Goal: Transaction & Acquisition: Download file/media

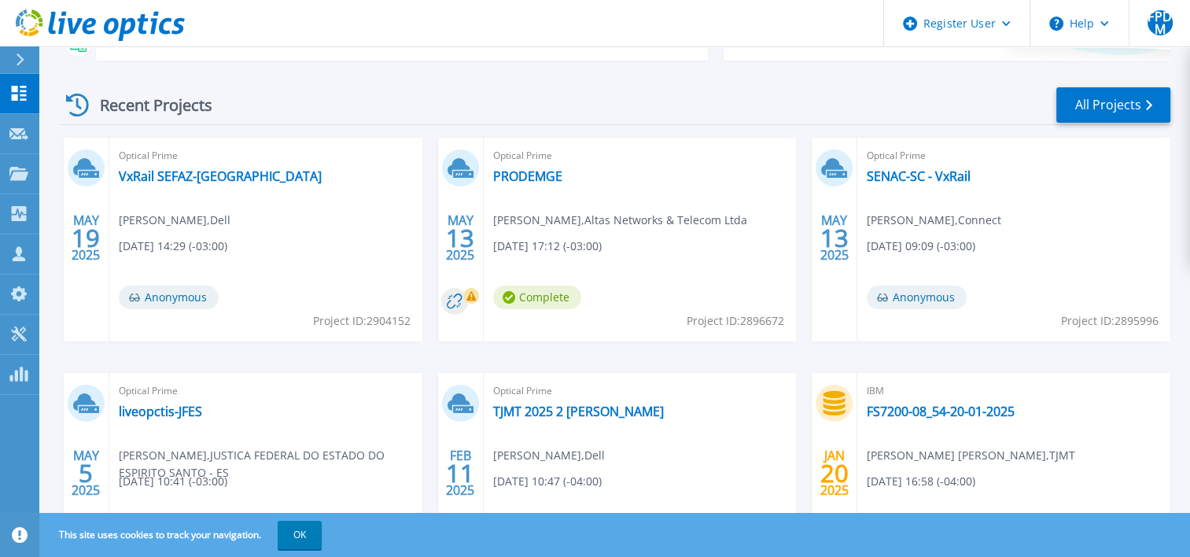
scroll to position [236, 0]
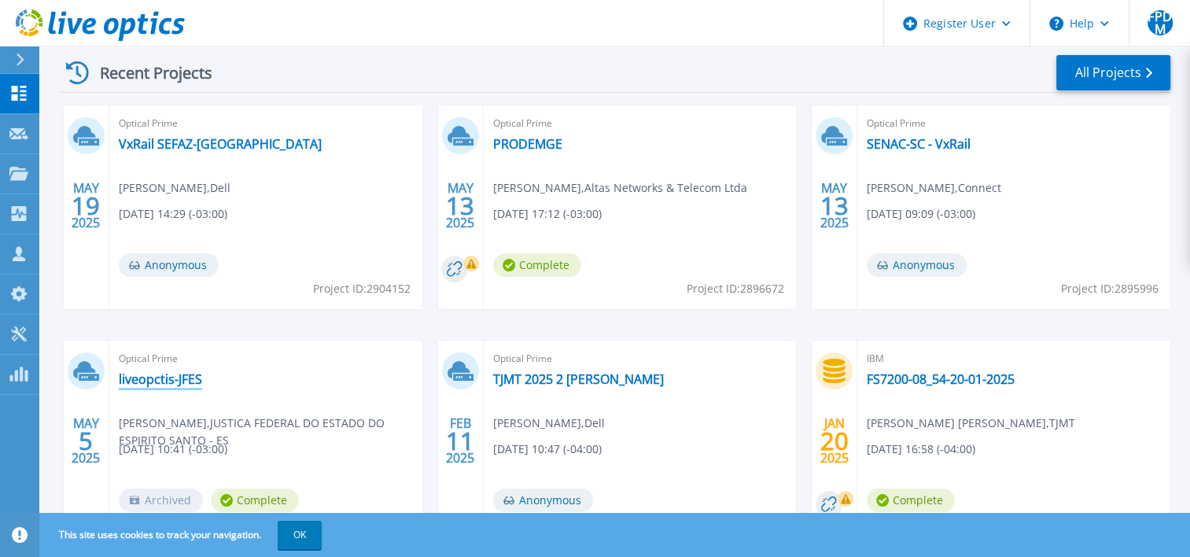
click at [167, 381] on link "liveopctis-JFES" at bounding box center [160, 379] width 83 height 16
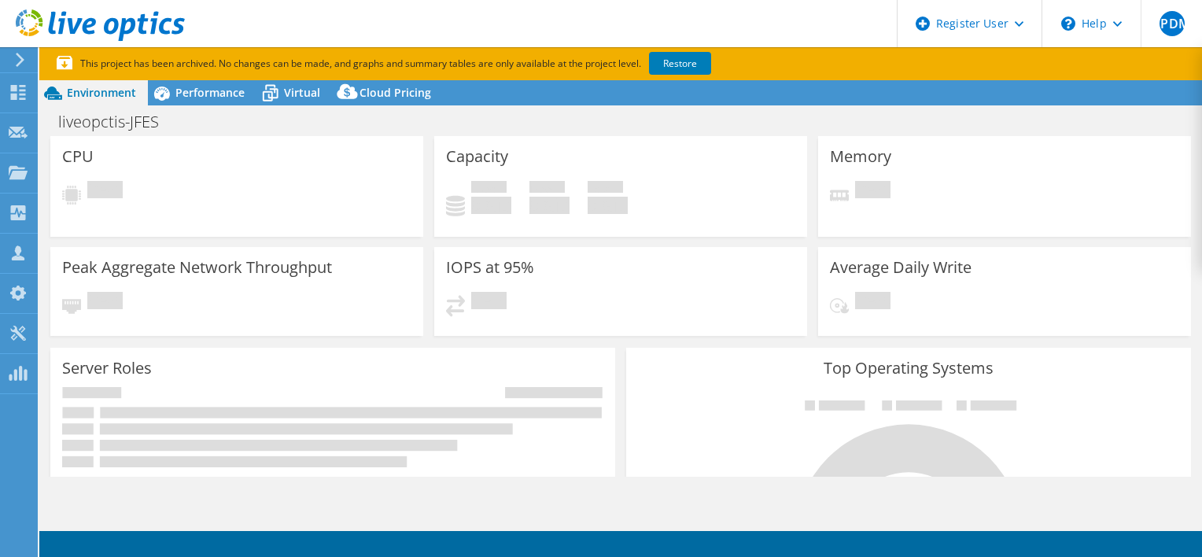
select select "USD"
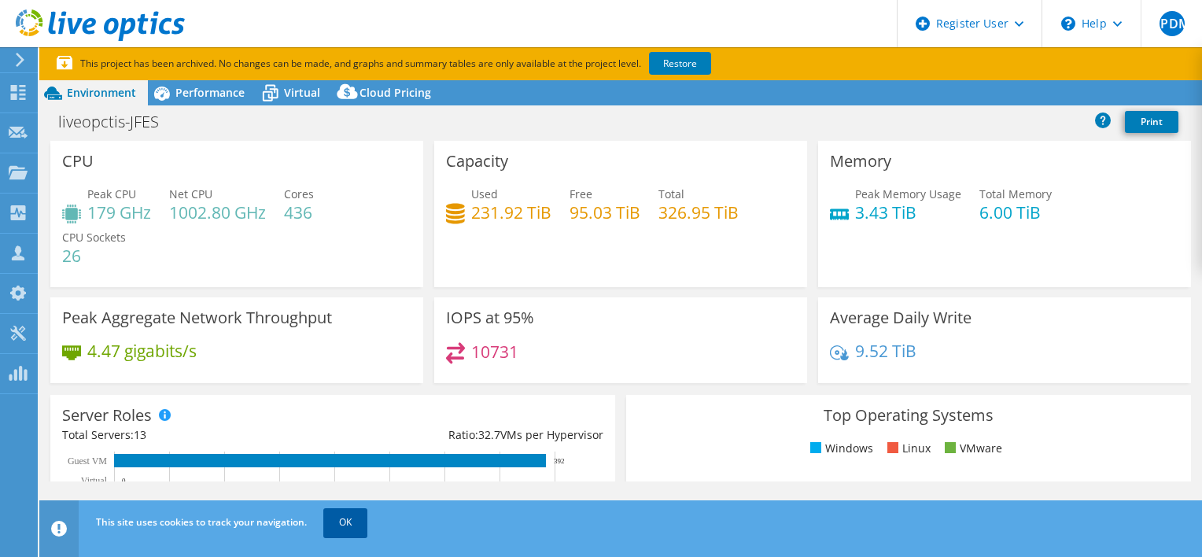
click at [341, 519] on link "OK" at bounding box center [345, 522] width 44 height 28
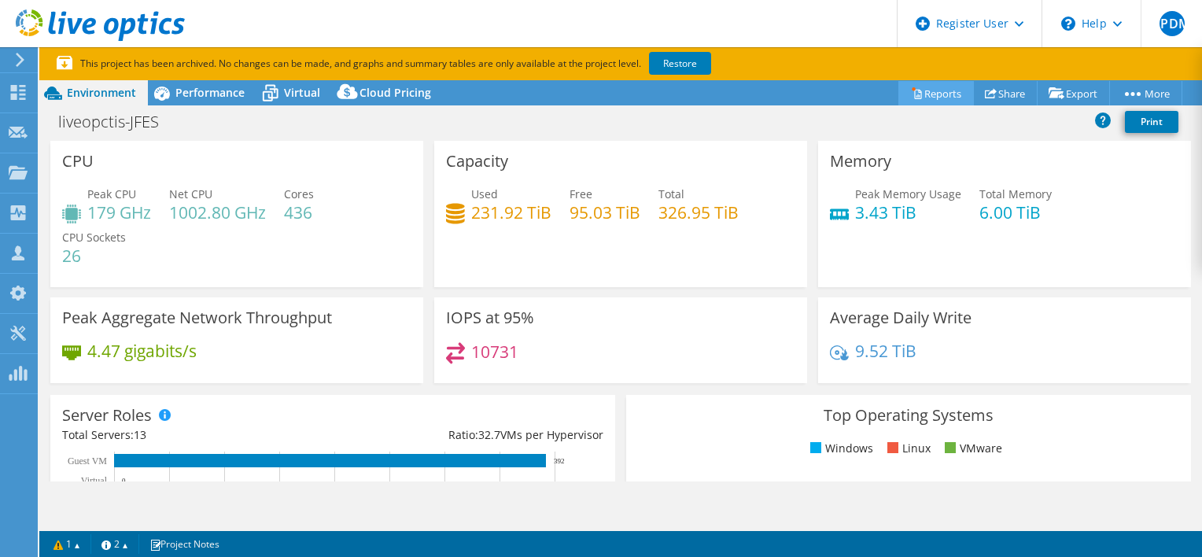
click at [928, 96] on link "Reports" at bounding box center [936, 93] width 76 height 24
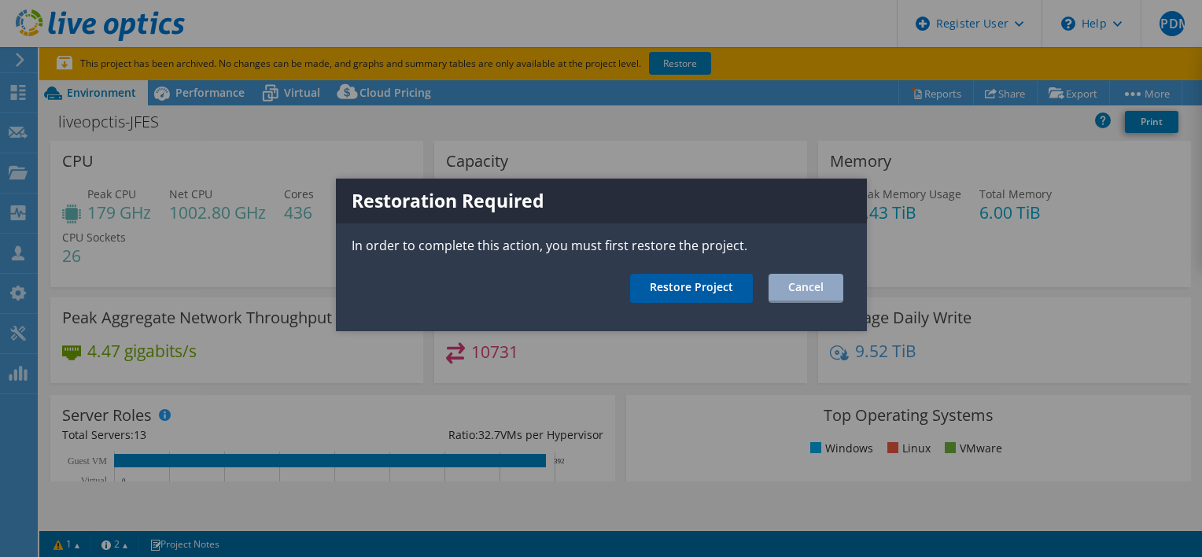
click at [673, 287] on link "Restore Project" at bounding box center [691, 288] width 123 height 29
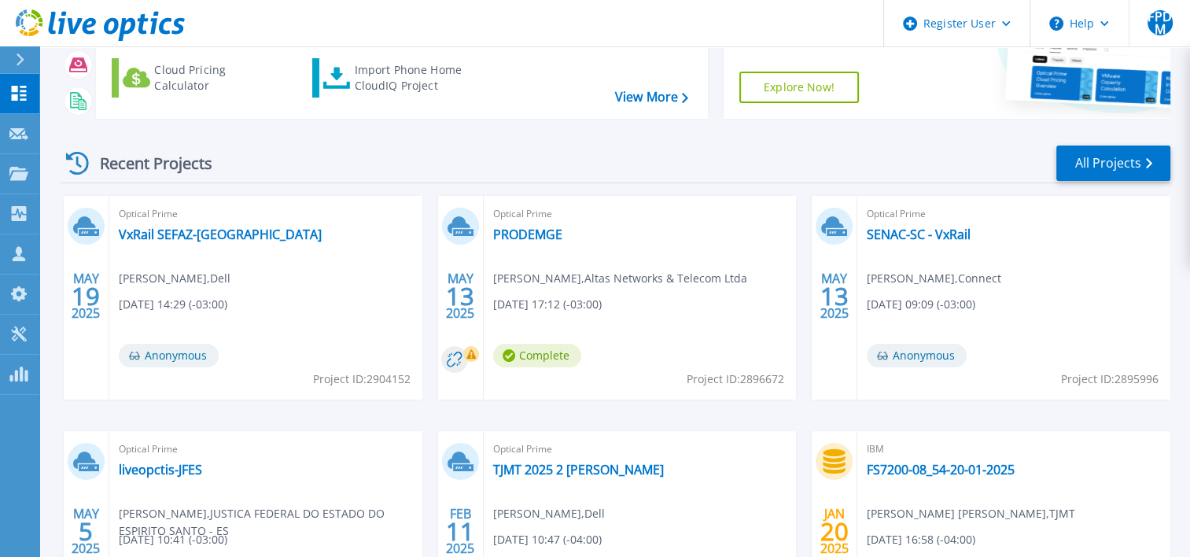
scroll to position [236, 0]
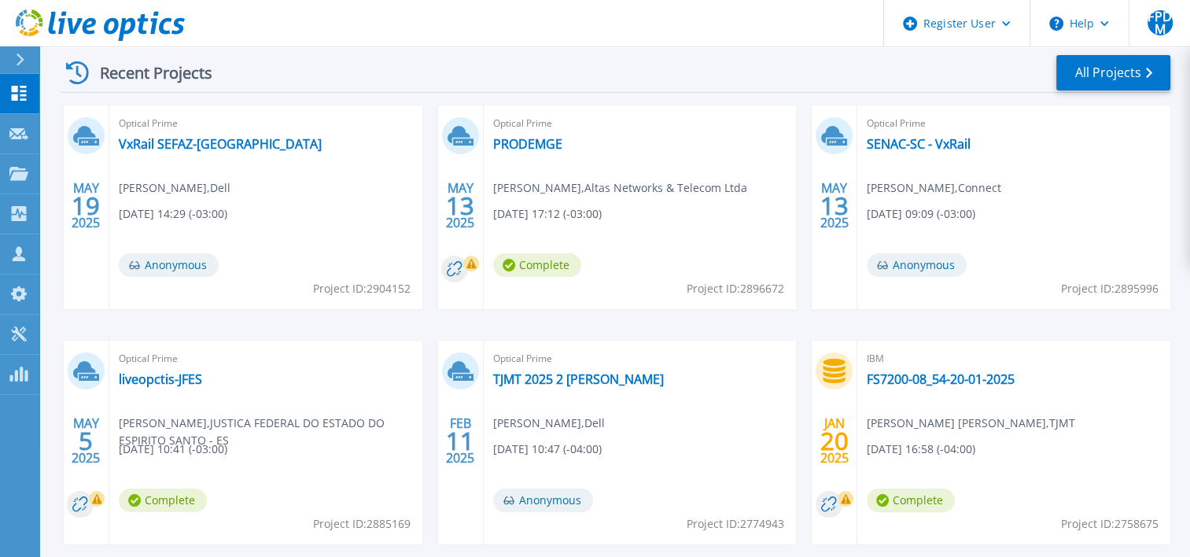
click at [170, 157] on div "Optical Prime VxRail SEFAZ-RS Felipe Palma De Medeiros , Dell 05/19/2025, 14:29…" at bounding box center [265, 207] width 313 height 204
click at [170, 145] on link "VxRail SEFAZ-[GEOGRAPHIC_DATA]" at bounding box center [220, 144] width 203 height 16
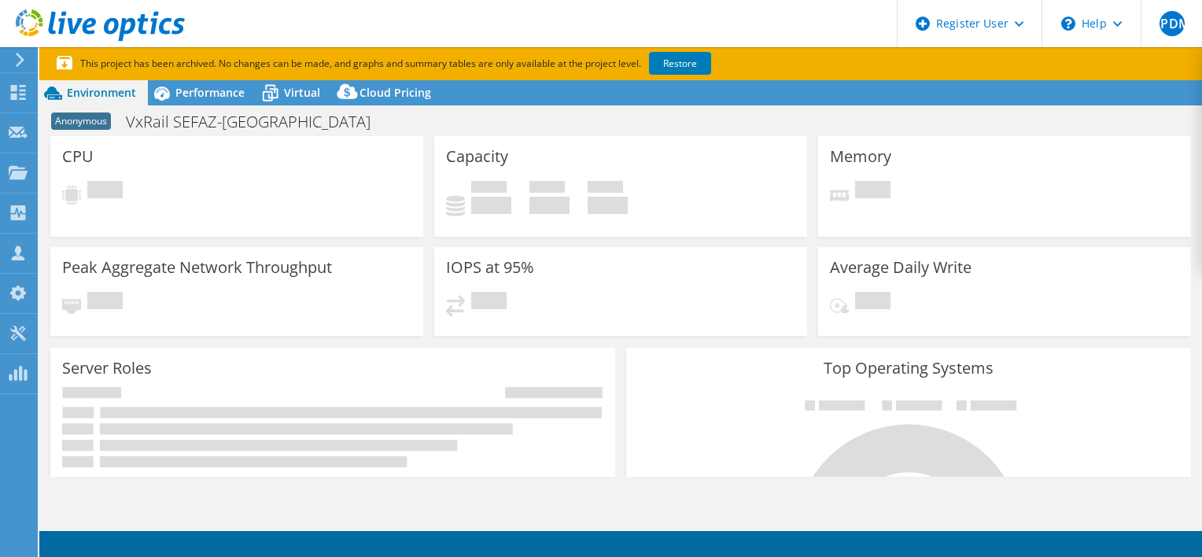
select select "USD"
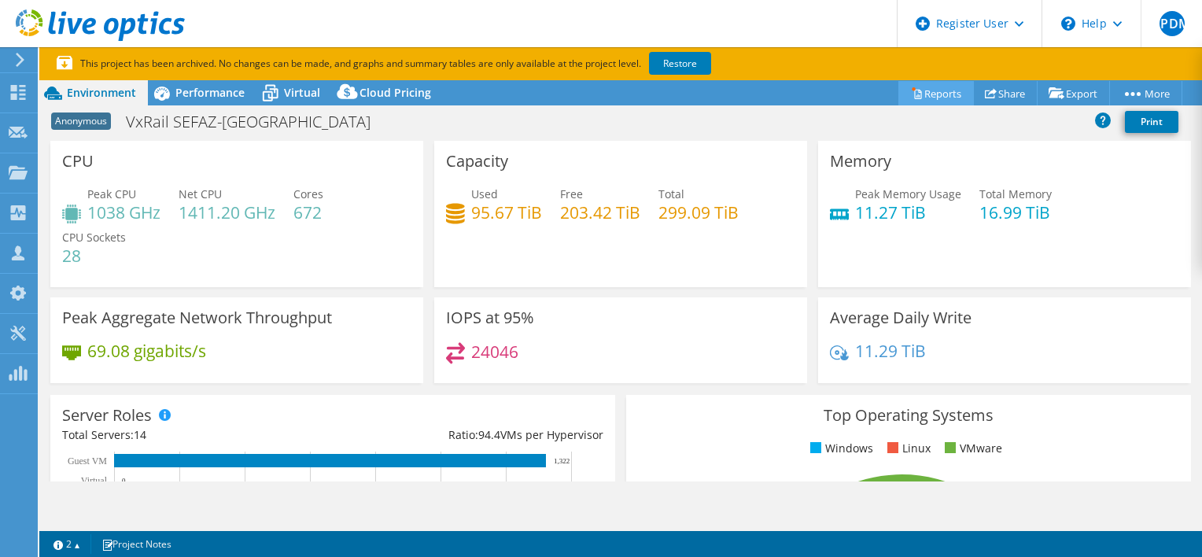
click at [919, 94] on link "Reports" at bounding box center [936, 93] width 76 height 24
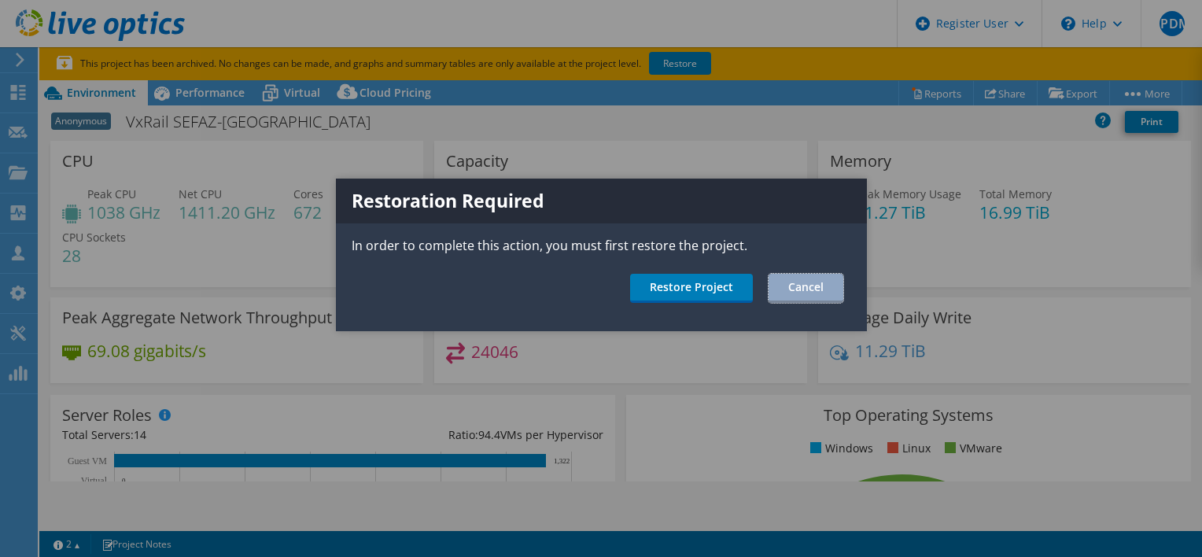
click at [807, 280] on link "Cancel" at bounding box center [806, 288] width 75 height 29
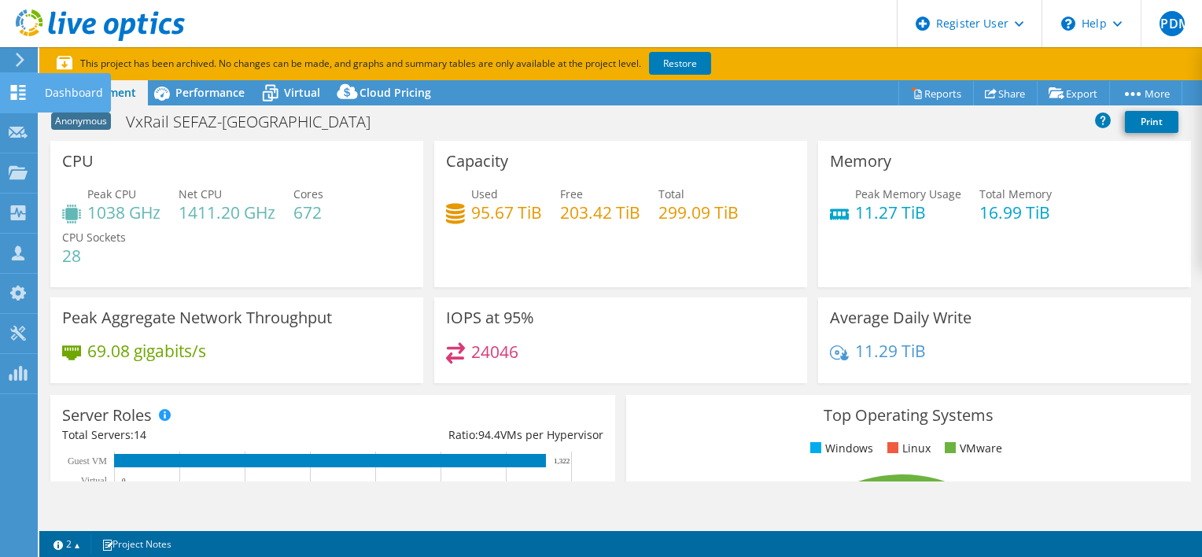
click at [20, 91] on icon at bounding box center [18, 92] width 19 height 15
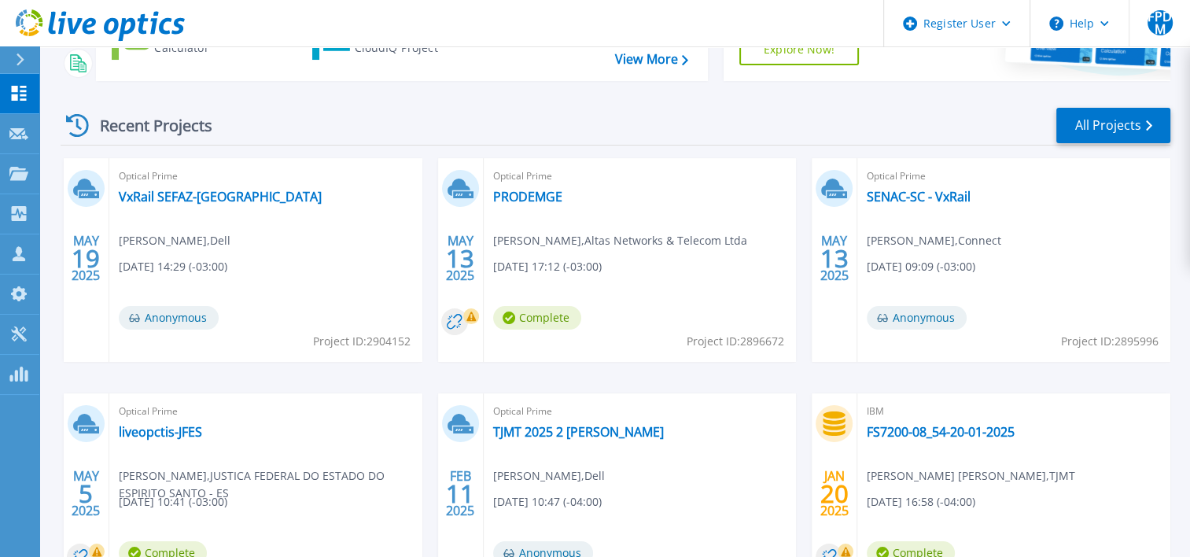
scroll to position [315, 0]
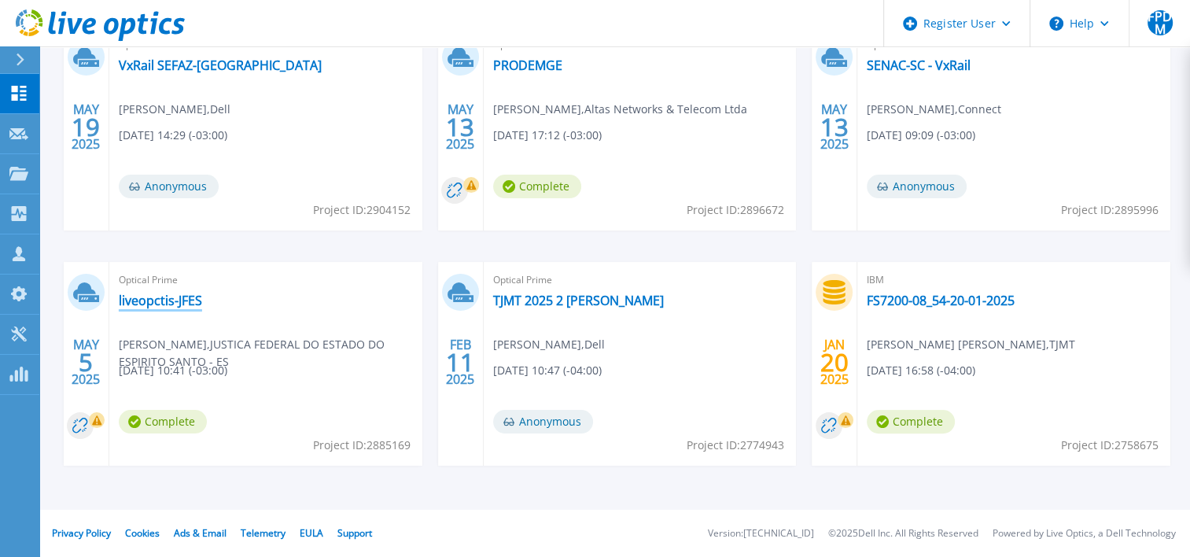
click at [145, 302] on link "liveopctis-JFES" at bounding box center [160, 301] width 83 height 16
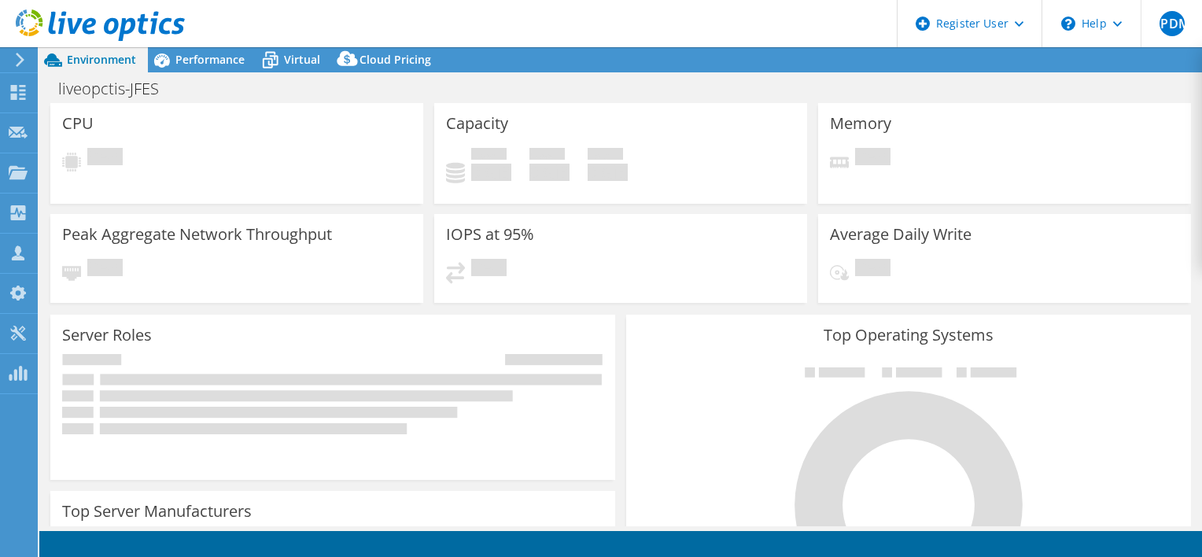
select select "USD"
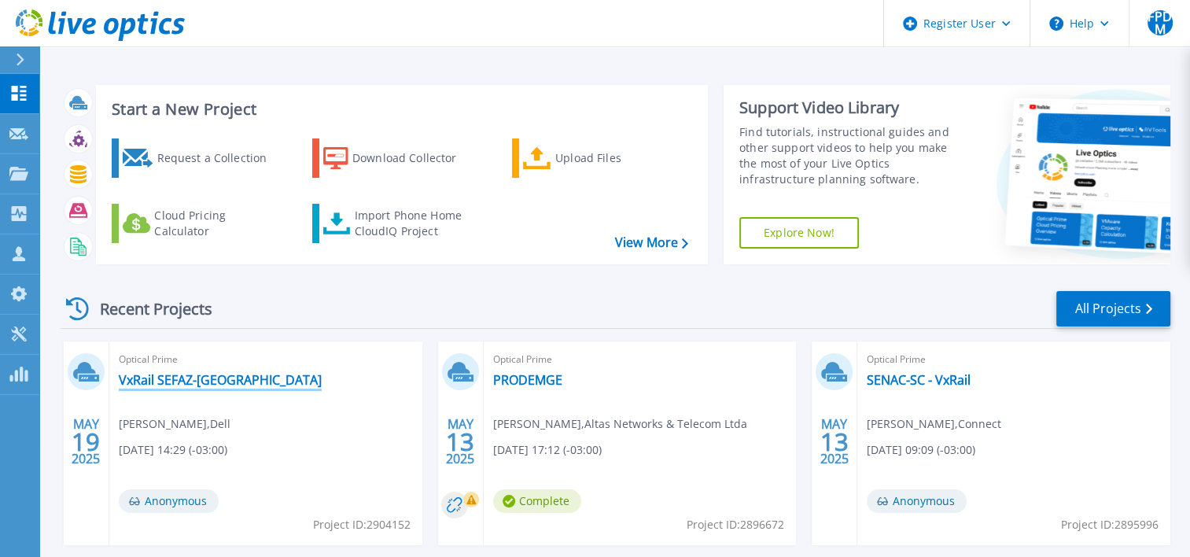
click at [196, 379] on link "VxRail SEFAZ-[GEOGRAPHIC_DATA]" at bounding box center [220, 380] width 203 height 16
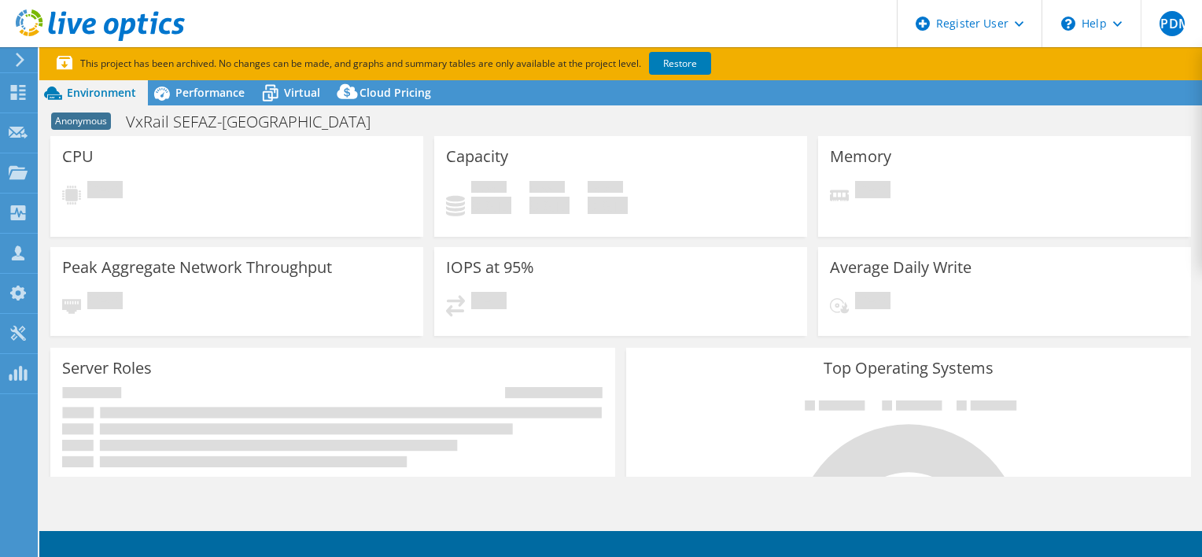
select select "USD"
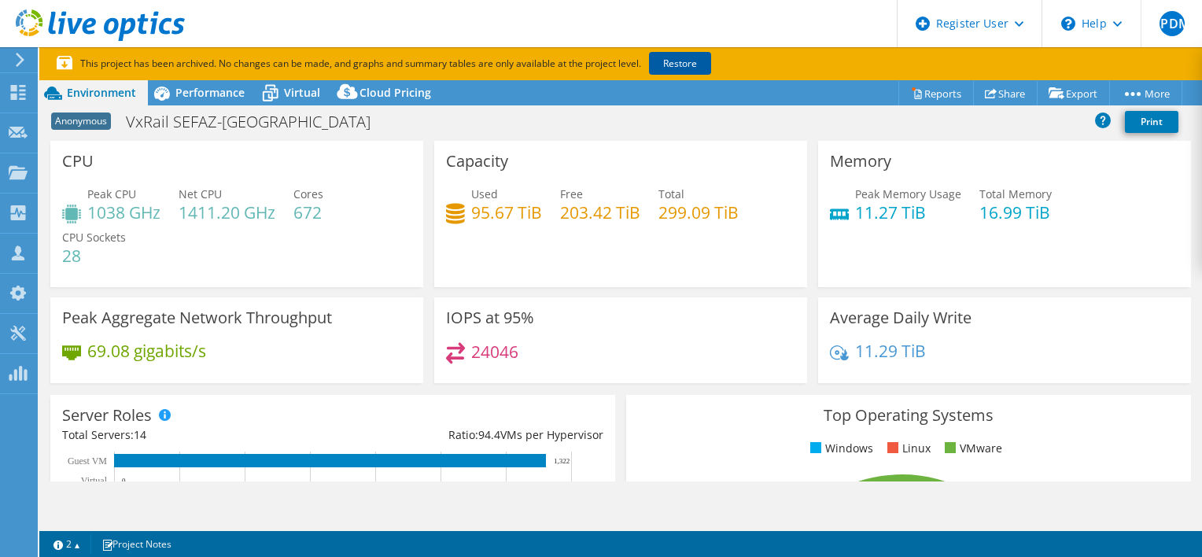
click at [658, 57] on link "Restore" at bounding box center [680, 63] width 62 height 23
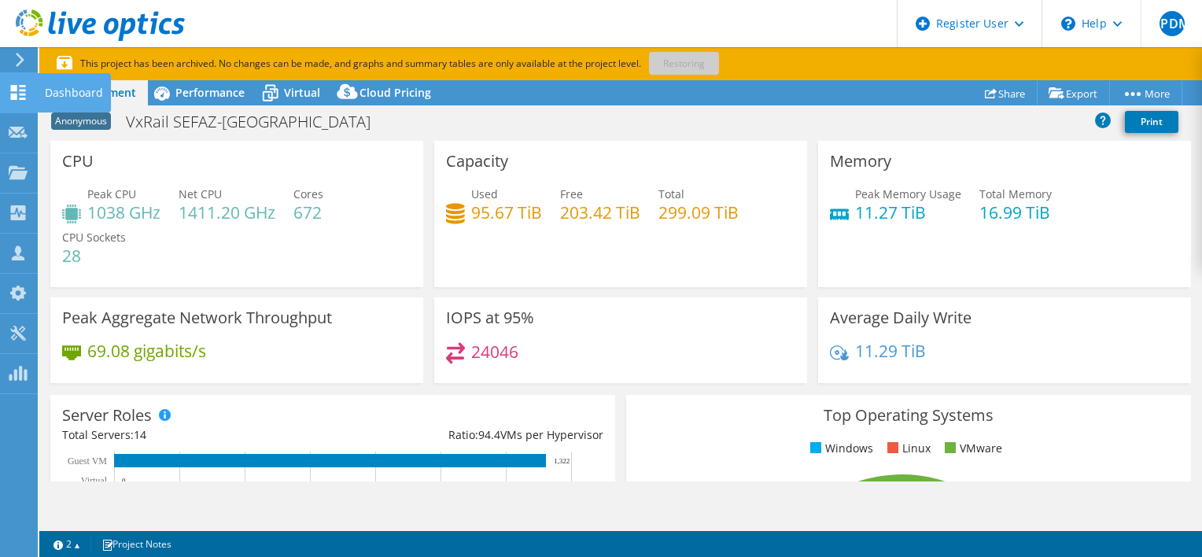
click at [13, 98] on use at bounding box center [18, 92] width 15 height 15
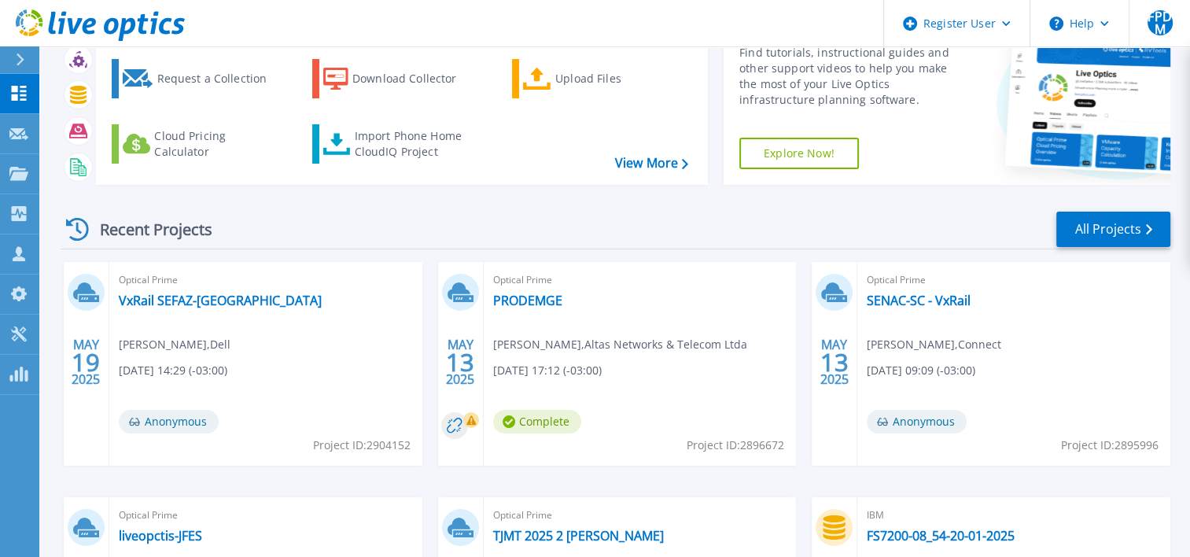
scroll to position [157, 0]
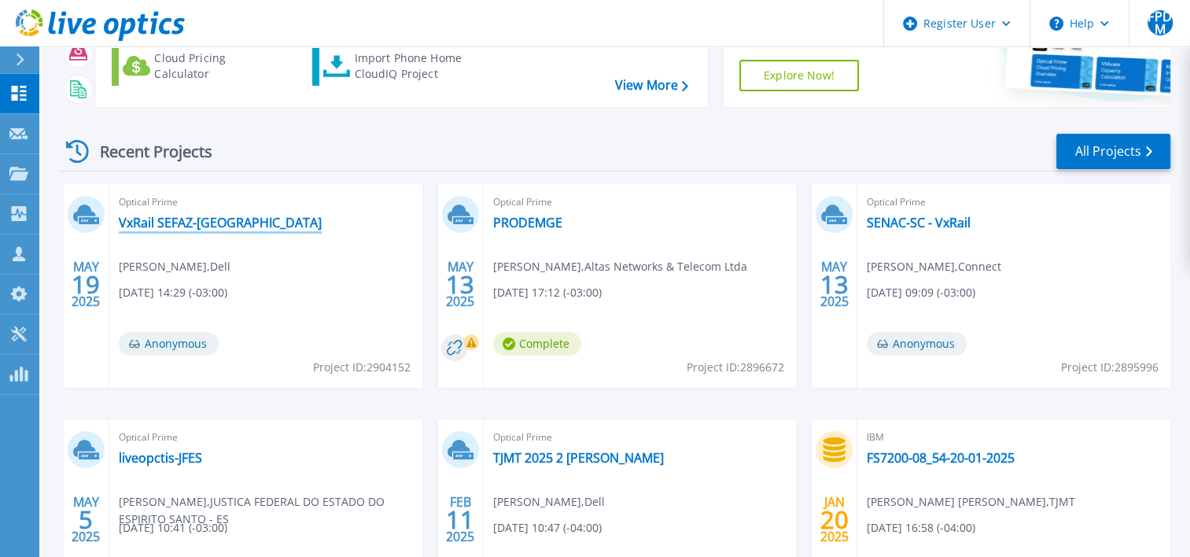
click at [189, 229] on link "VxRail SEFAZ-[GEOGRAPHIC_DATA]" at bounding box center [220, 223] width 203 height 16
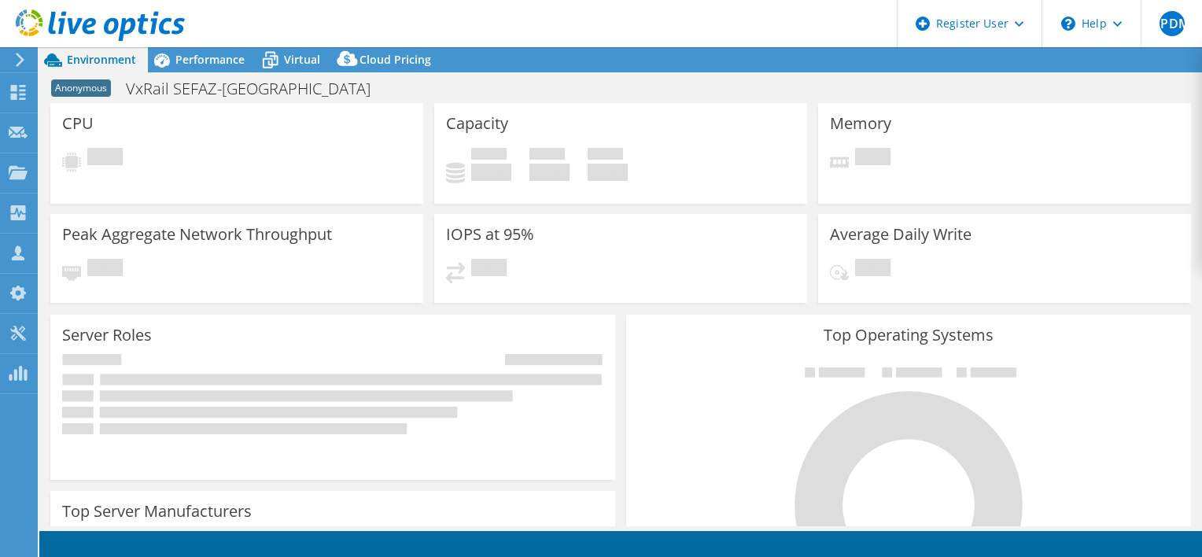
select select "USD"
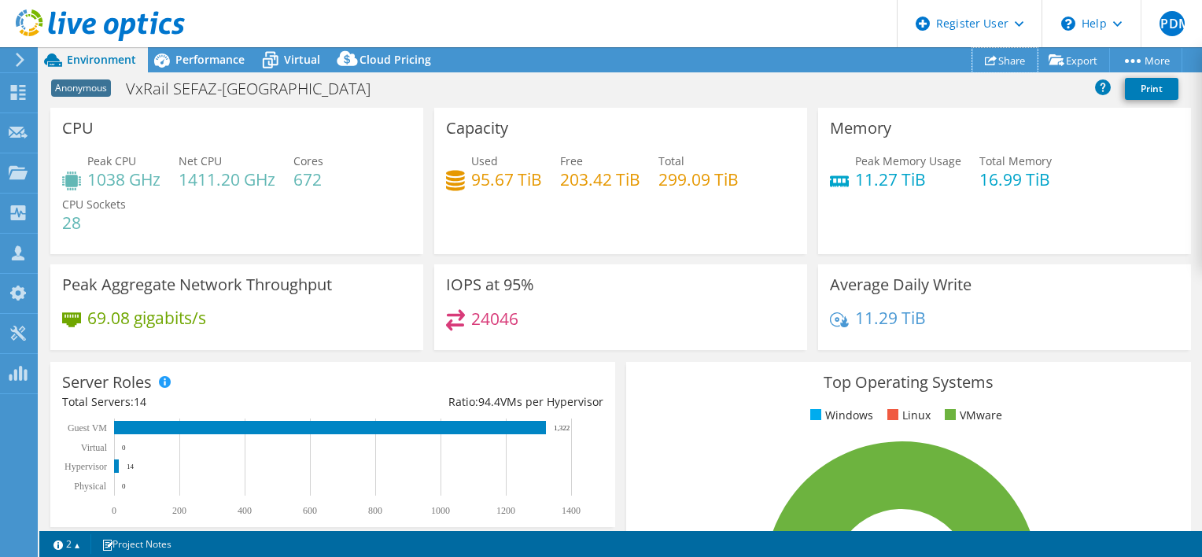
click at [1010, 61] on link "Share" at bounding box center [1004, 60] width 65 height 24
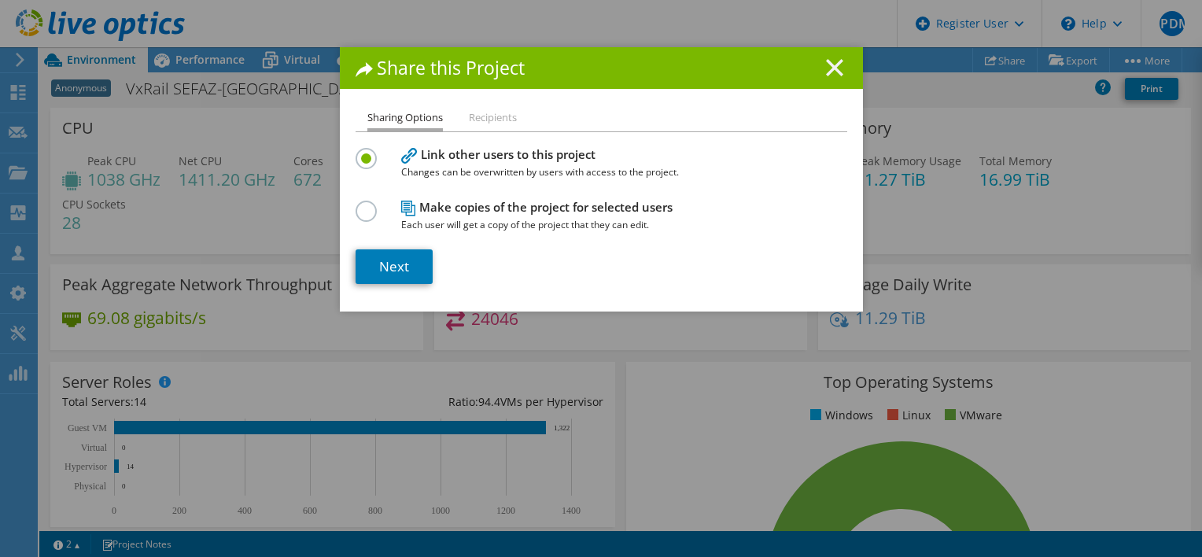
click at [833, 66] on icon at bounding box center [834, 67] width 17 height 17
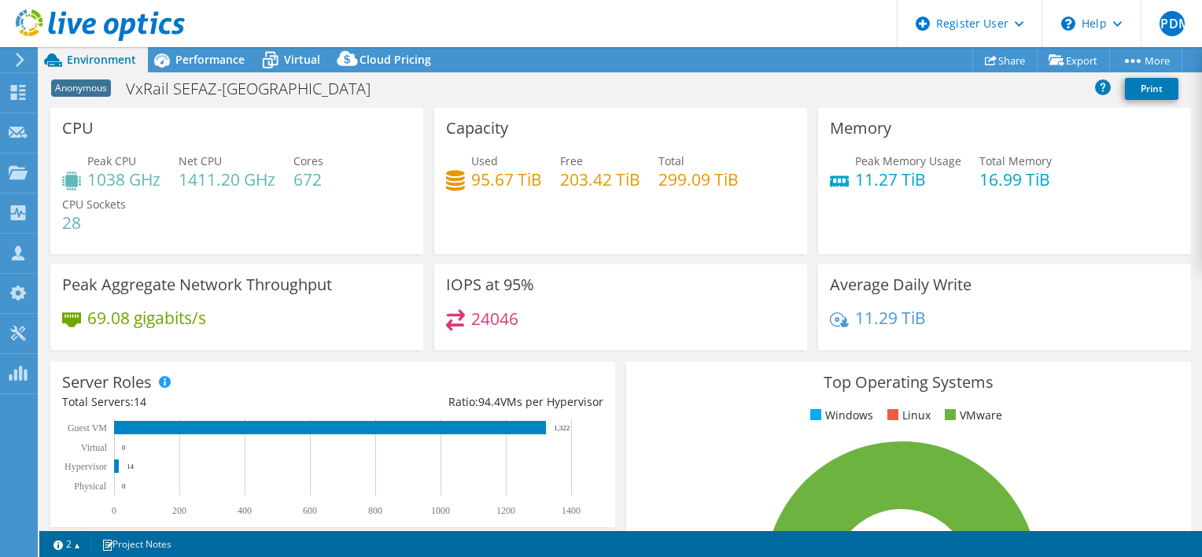
click at [930, 82] on div "Anonymous VxRail SEFAZ-RS Print" at bounding box center [620, 88] width 1163 height 29
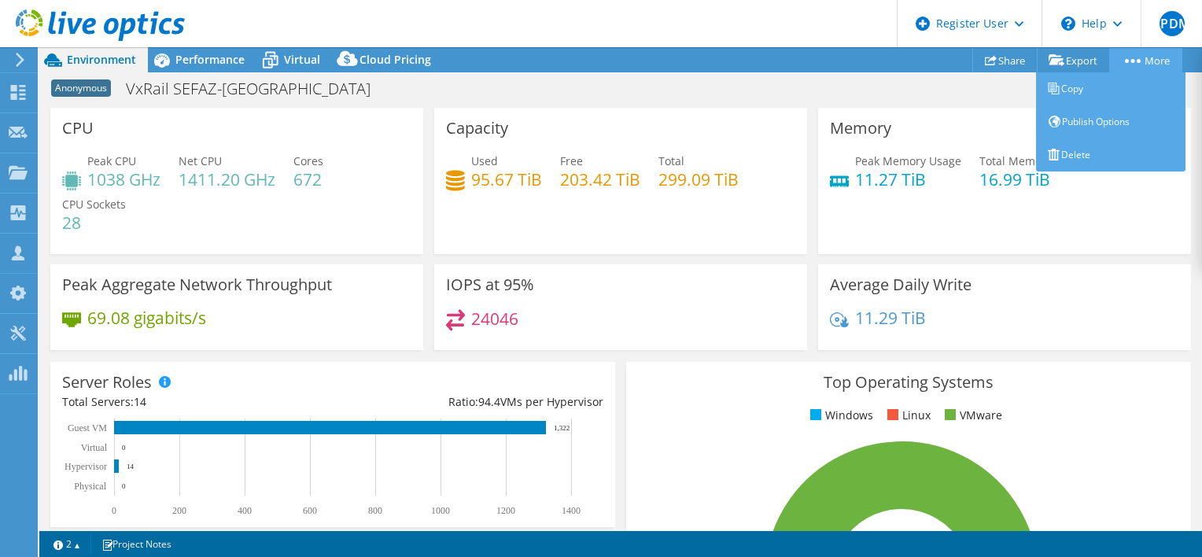
click at [1158, 64] on link "More" at bounding box center [1145, 60] width 73 height 24
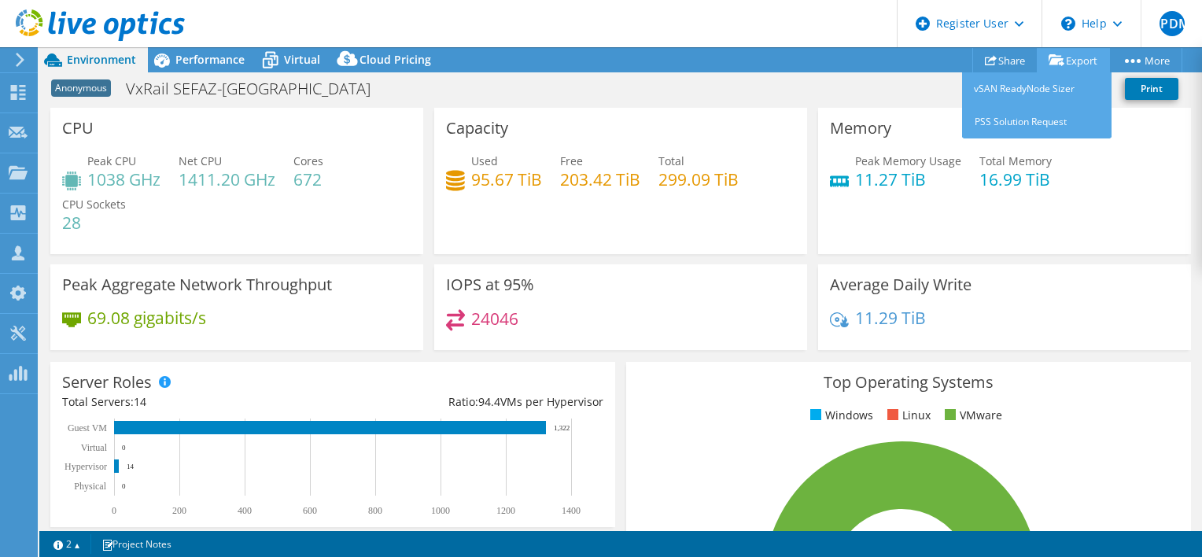
click at [1064, 65] on link "Export" at bounding box center [1073, 60] width 73 height 24
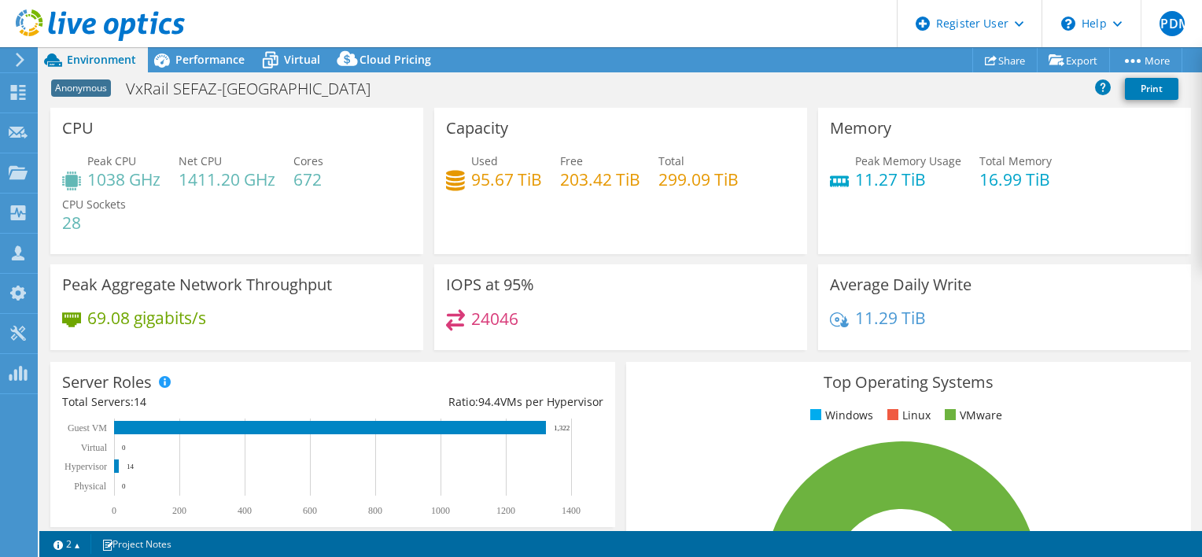
click at [743, 82] on div "Anonymous VxRail SEFAZ-RS Print" at bounding box center [620, 88] width 1163 height 29
click at [208, 60] on span "Performance" at bounding box center [209, 59] width 69 height 15
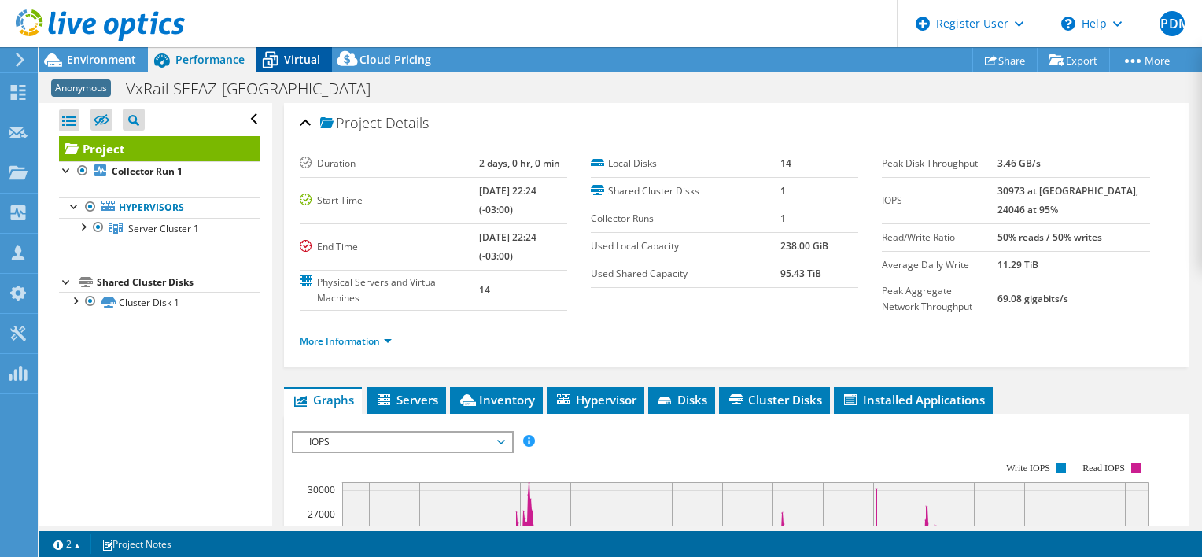
click at [330, 59] on div "Virtual" at bounding box center [294, 59] width 76 height 25
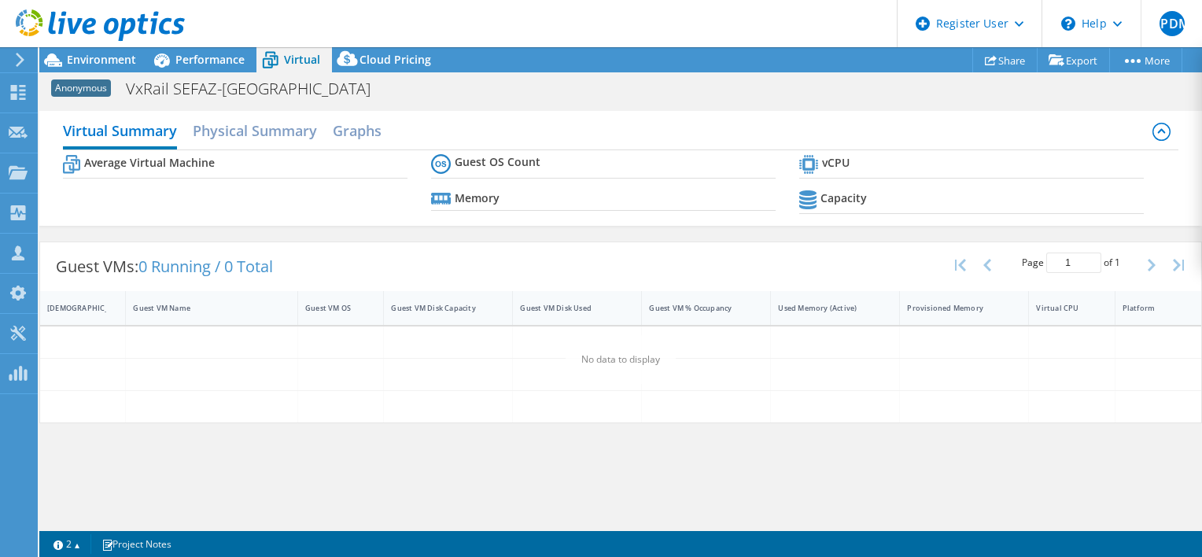
click at [442, 65] on div "Project Actions Project Actions Share Export vSAN ReadyNode Sizer PSS Solution …" at bounding box center [620, 59] width 1163 height 25
click at [432, 62] on div "Cloud Pricing" at bounding box center [387, 59] width 111 height 25
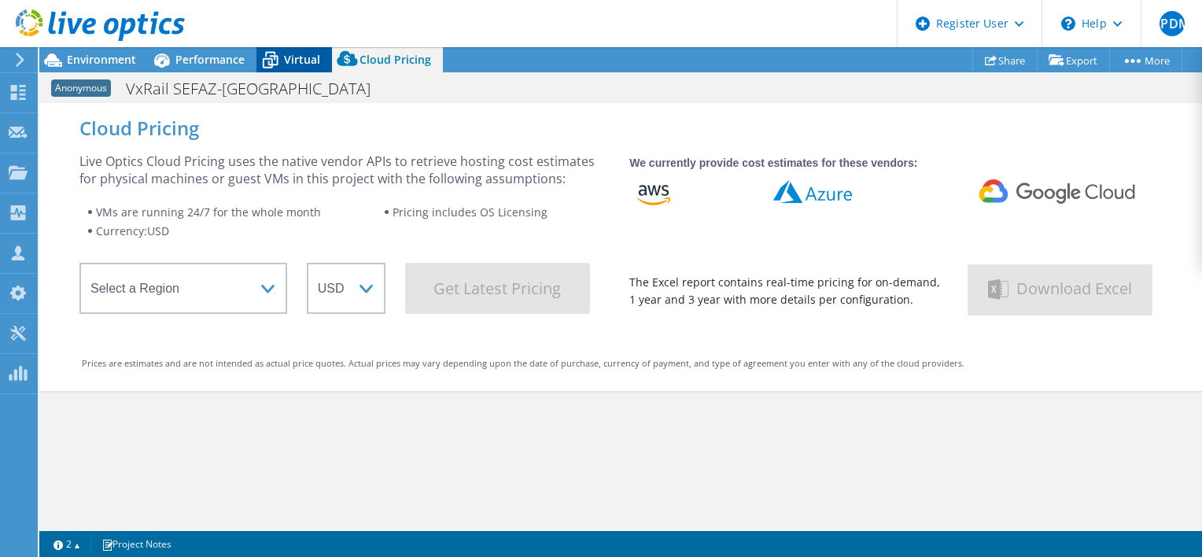
click at [295, 53] on span "Virtual" at bounding box center [302, 59] width 36 height 15
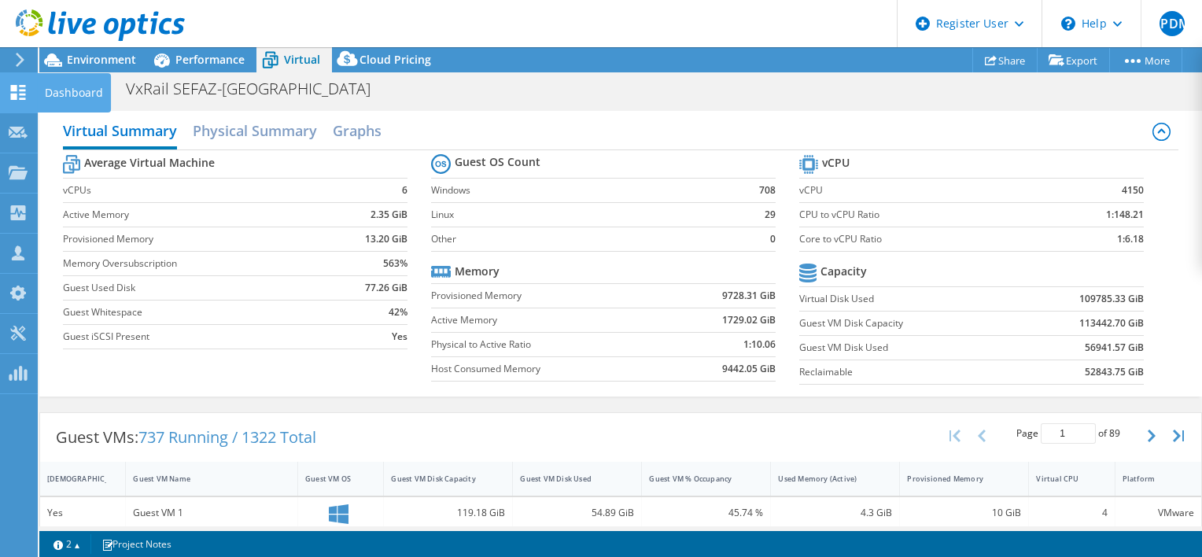
click at [18, 96] on icon at bounding box center [18, 92] width 19 height 15
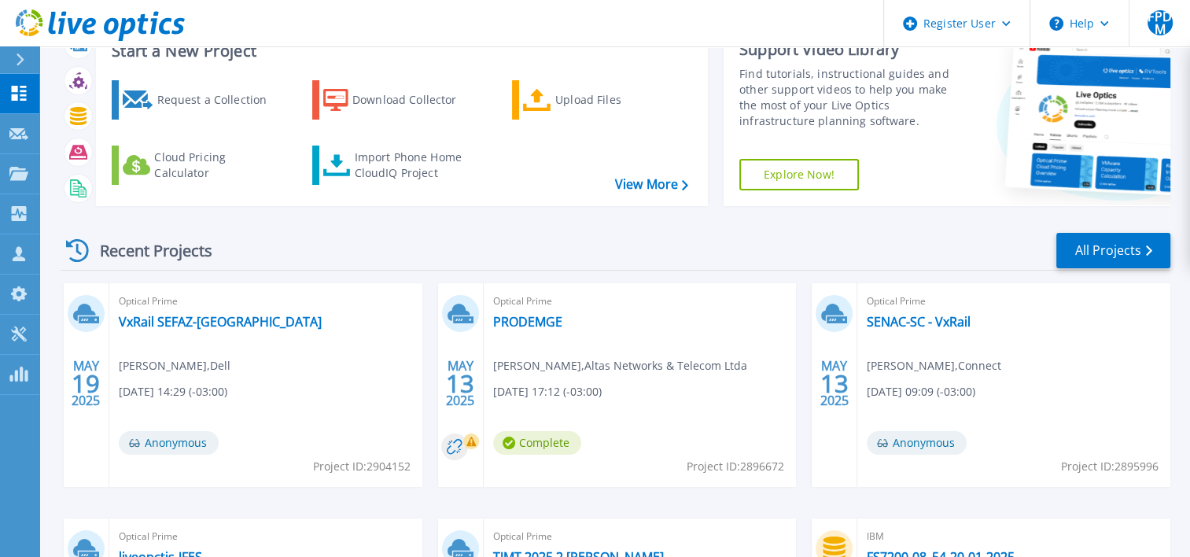
scroll to position [236, 0]
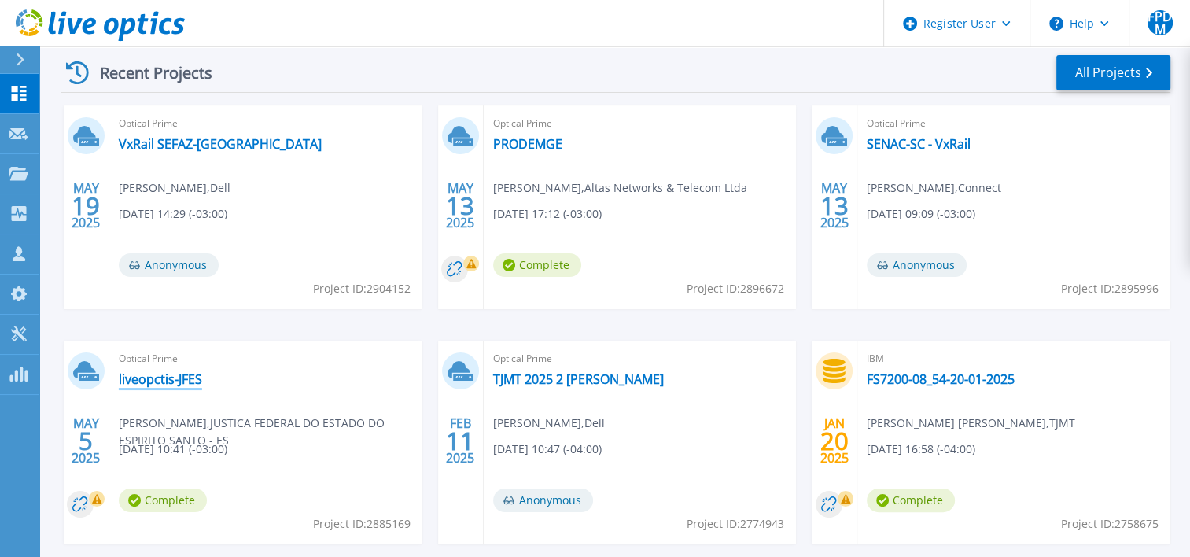
click at [153, 374] on link "liveopctis-JFES" at bounding box center [160, 379] width 83 height 16
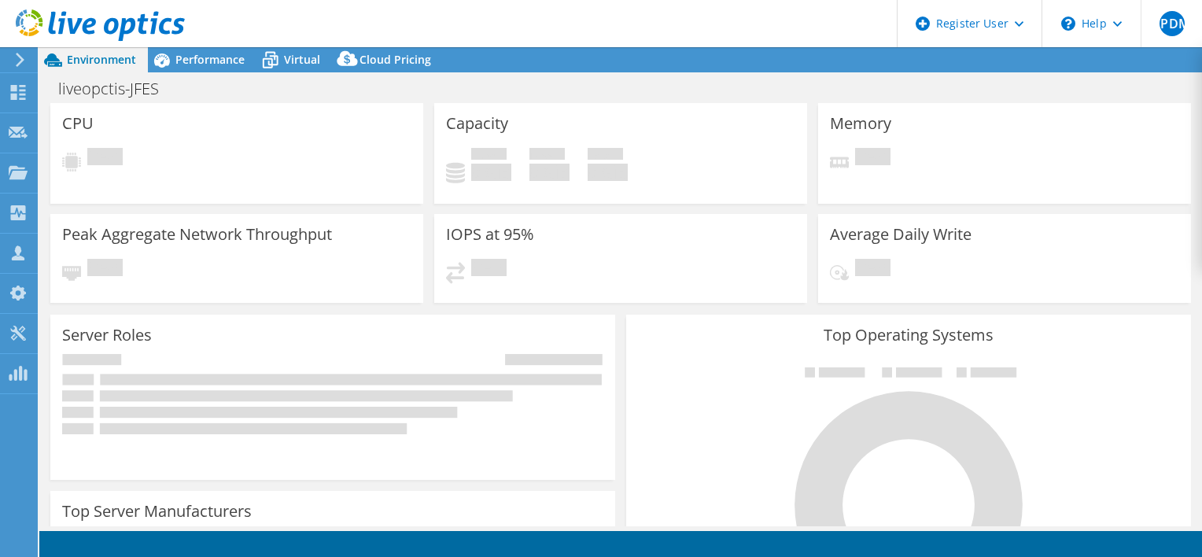
select select "USD"
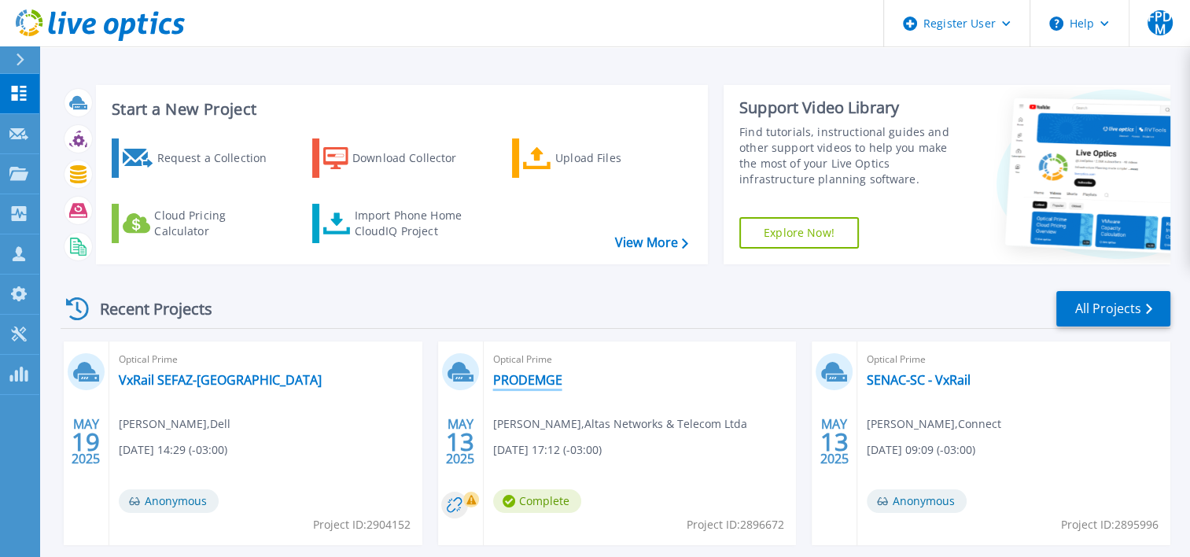
click at [529, 374] on link "PRODEMGE" at bounding box center [527, 380] width 69 height 16
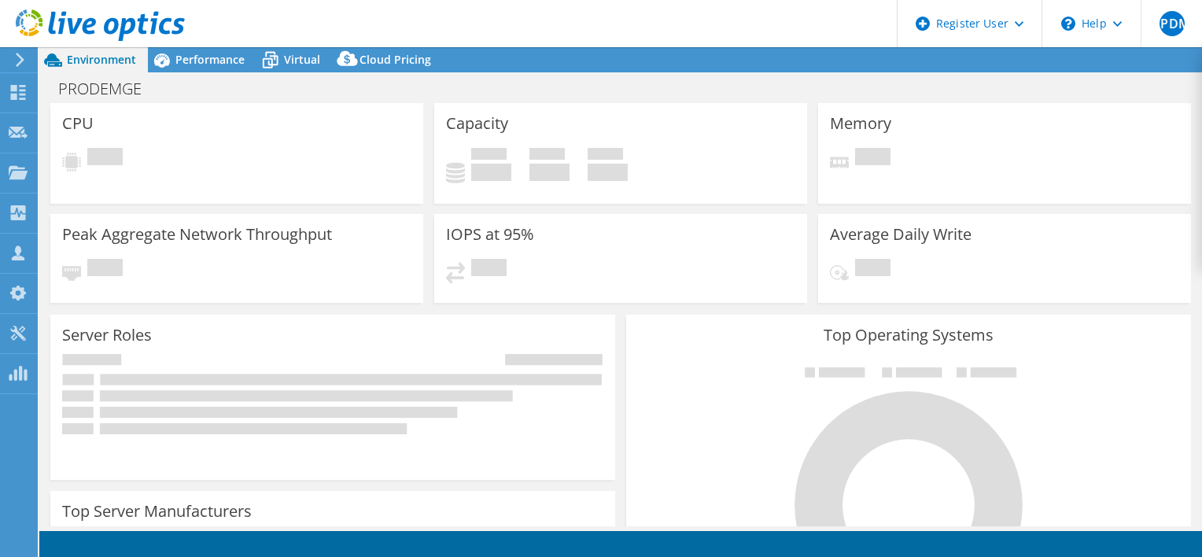
select select "SouthAmerica"
select select "USD"
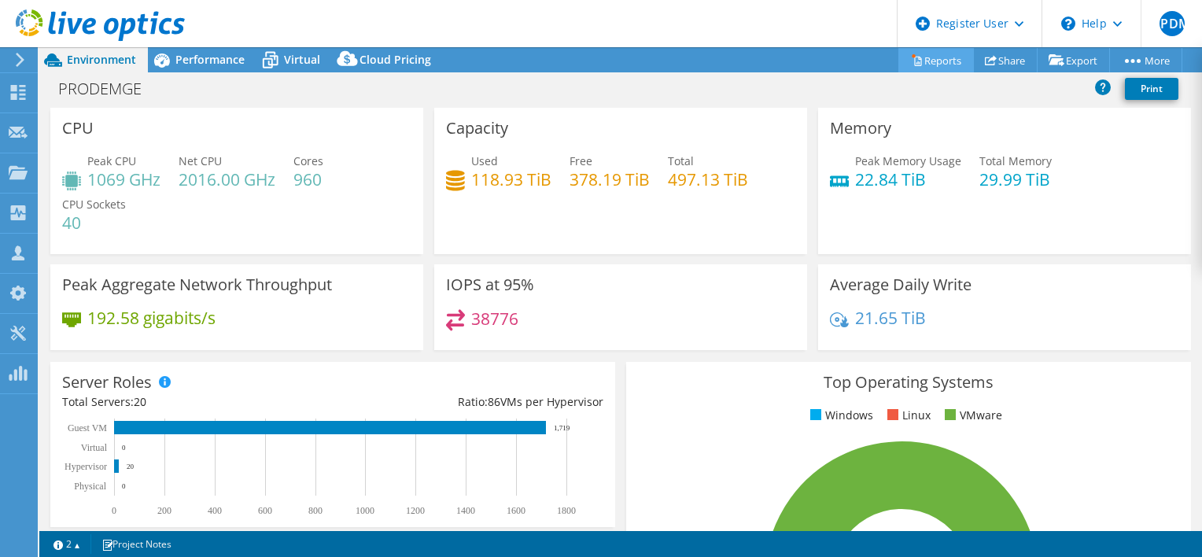
click at [911, 60] on icon at bounding box center [917, 60] width 12 height 12
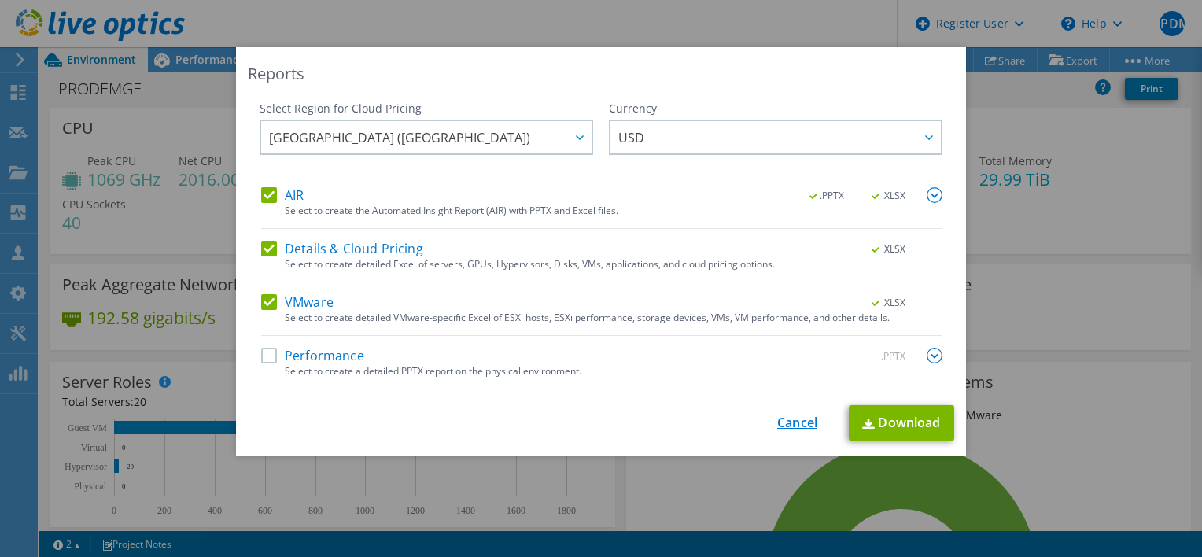
click at [800, 429] on link "Cancel" at bounding box center [797, 422] width 40 height 15
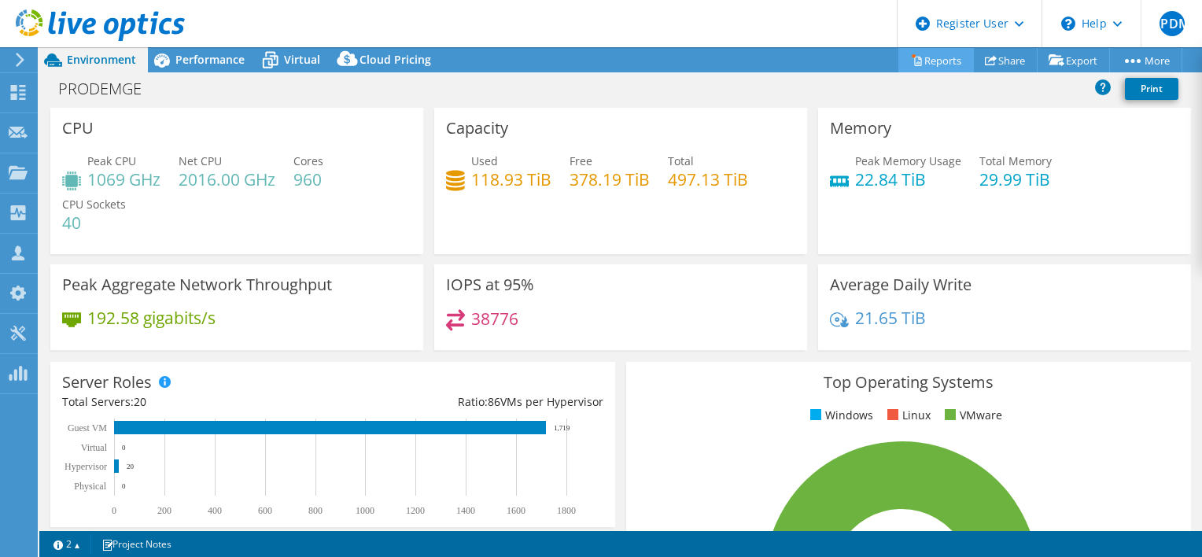
click at [937, 61] on link "Reports" at bounding box center [936, 60] width 76 height 24
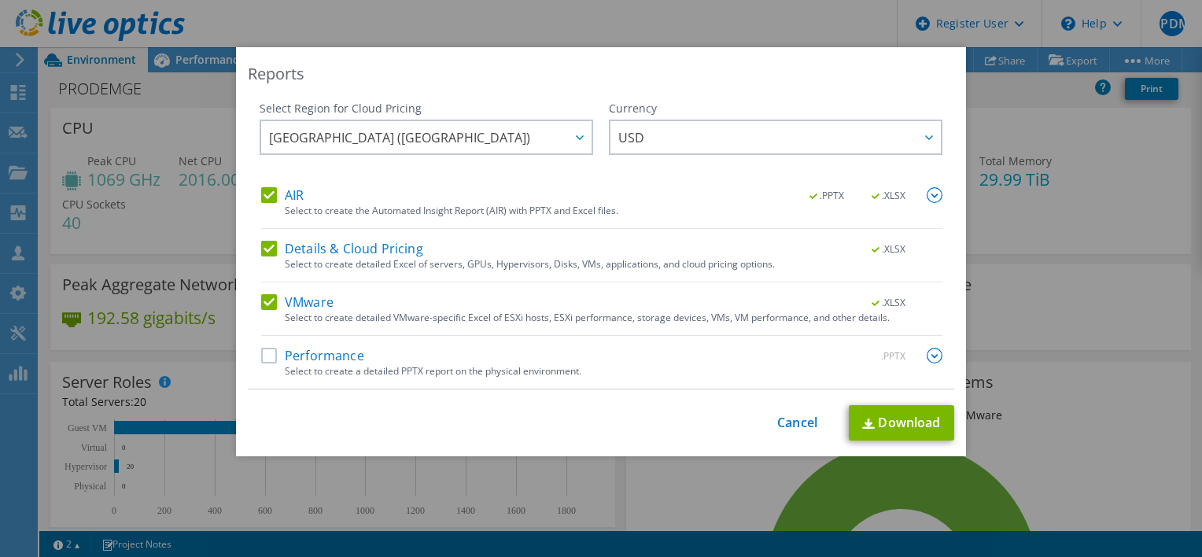
click at [390, 249] on label "Details & Cloud Pricing" at bounding box center [342, 249] width 162 height 16
click at [0, 0] on input "Details & Cloud Pricing" at bounding box center [0, 0] width 0 height 0
click at [323, 357] on label "Performance" at bounding box center [312, 356] width 103 height 16
click at [0, 0] on input "Performance" at bounding box center [0, 0] width 0 height 0
click at [924, 423] on link "Download" at bounding box center [901, 422] width 105 height 35
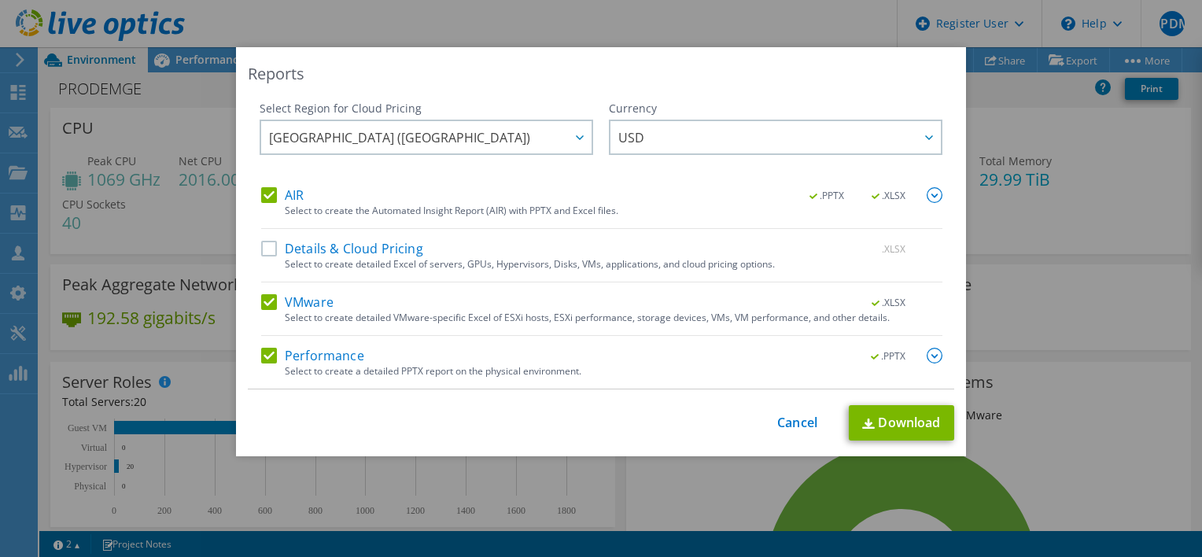
click at [779, 411] on div "This process may take a while, please wait... Cancel Download" at bounding box center [601, 422] width 706 height 35
click at [780, 412] on div "This process may take a while, please wait... Cancel Download" at bounding box center [601, 422] width 706 height 35
click at [788, 437] on div "This process may take a while, please wait... Cancel Download" at bounding box center [601, 422] width 706 height 35
click at [790, 415] on link "Cancel" at bounding box center [797, 422] width 40 height 15
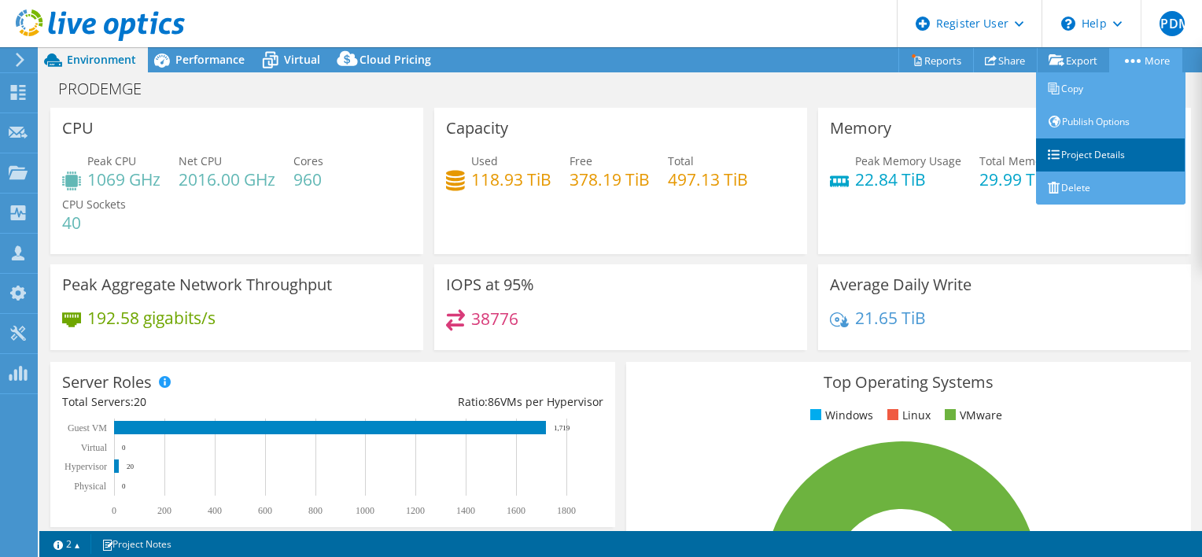
click at [1109, 146] on link "Project Details" at bounding box center [1110, 154] width 149 height 33
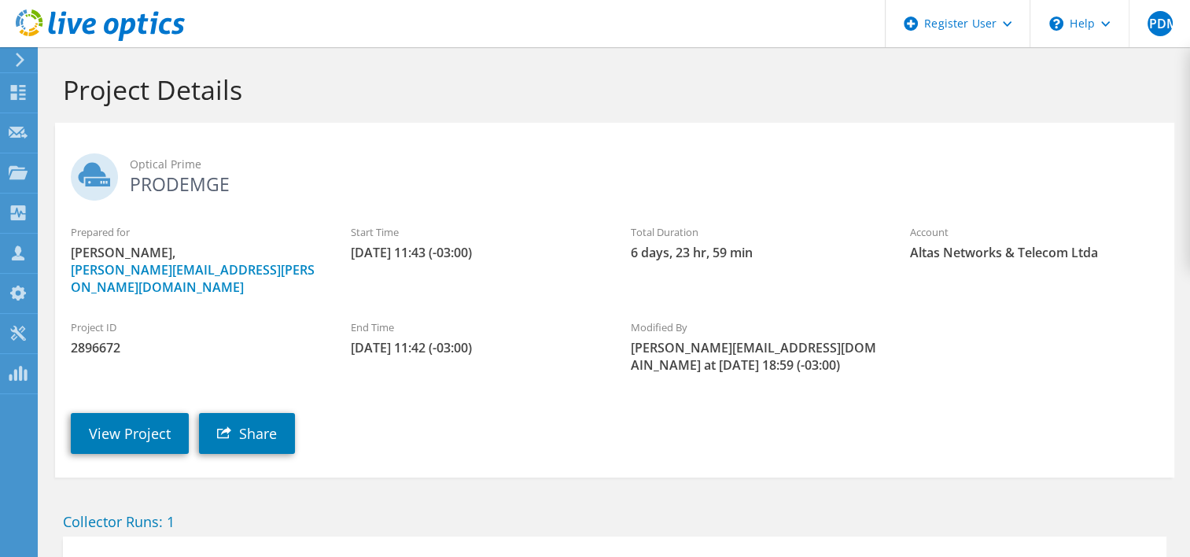
click at [105, 339] on span "2896672" at bounding box center [195, 347] width 249 height 17
copy span "2896672"
